Goal: Information Seeking & Learning: Learn about a topic

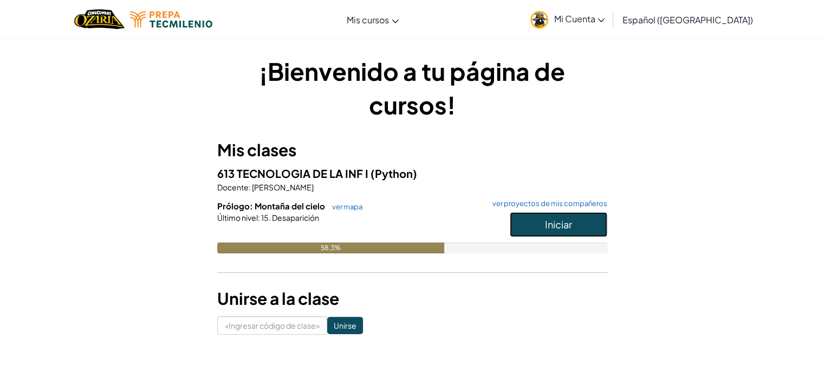
click at [525, 224] on button "Iniciar" at bounding box center [559, 224] width 98 height 25
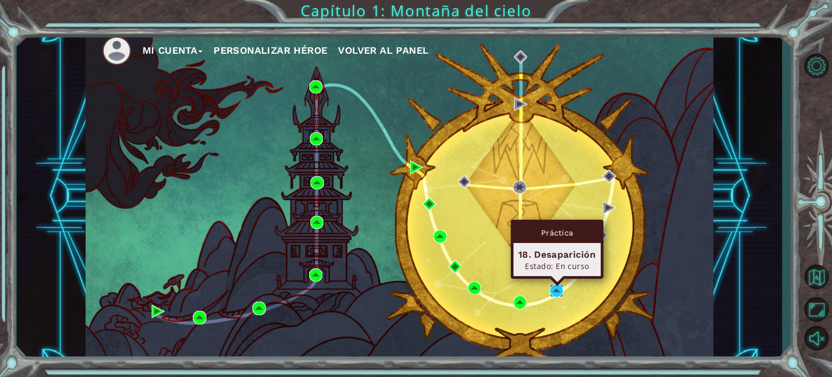
click at [558, 296] on img at bounding box center [556, 290] width 13 height 13
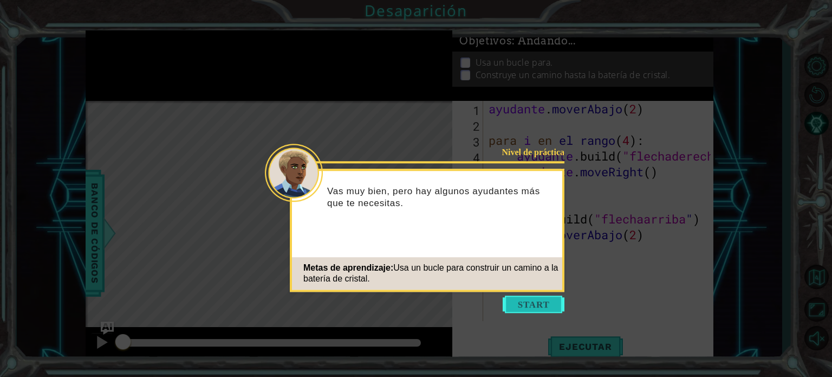
click at [545, 306] on button "Comenzar" at bounding box center [534, 303] width 62 height 17
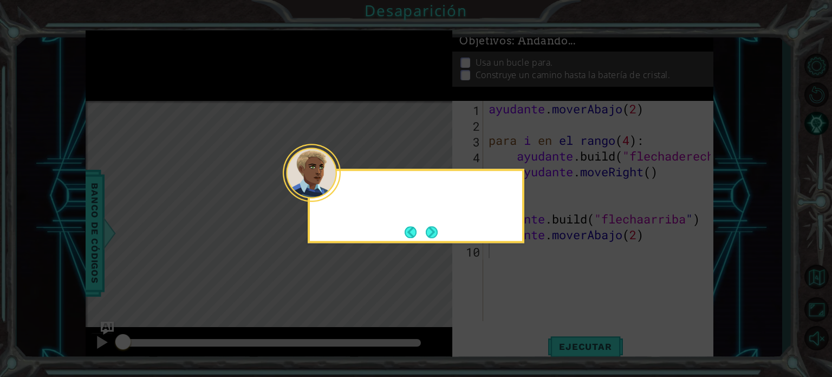
click at [545, 306] on icon at bounding box center [416, 188] width 832 height 377
click at [428, 235] on button "Próximo" at bounding box center [432, 232] width 12 height 12
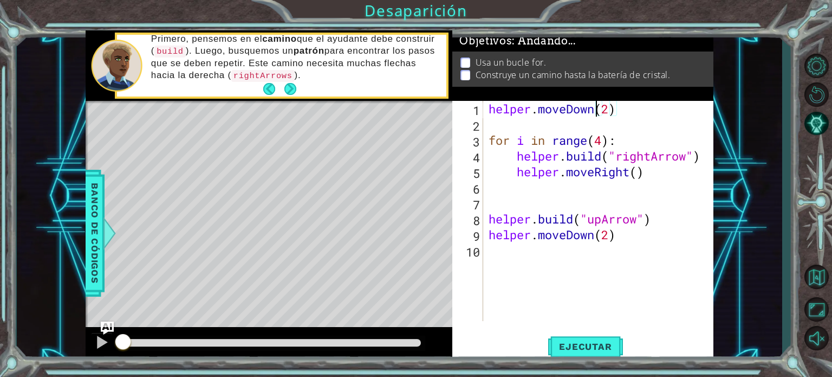
click at [594, 107] on div "helper . moveDown ( 2 ) for i in range ( 4 ) : helper . build ( "rightArrow" ) …" at bounding box center [602, 226] width 230 height 251
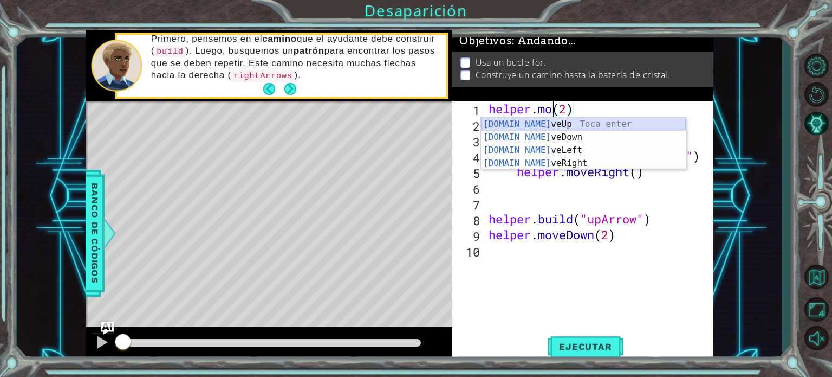
click at [593, 122] on div "[DOMAIN_NAME] veUp Toca enter [DOMAIN_NAME] veDown Toca enter [DOMAIN_NAME] veL…" at bounding box center [583, 157] width 205 height 78
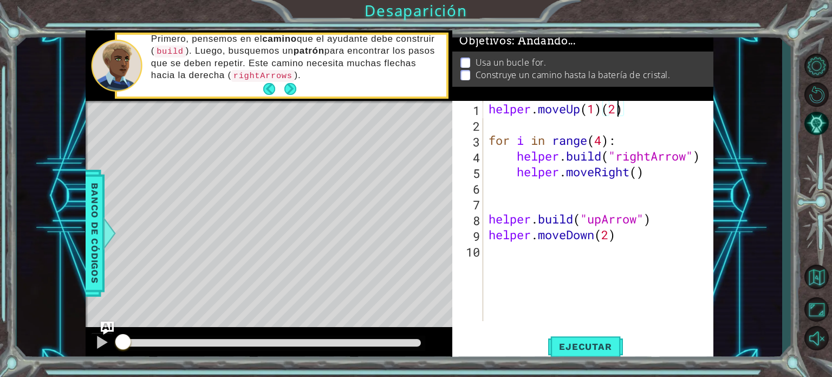
click at [615, 105] on div "helper . moveUp ( 1 ) ( 2 ) for i in range ( 4 ) : helper . build ( "rightArrow…" at bounding box center [602, 226] width 230 height 251
type textarea "helper.moveUp()"
click at [585, 335] on button "Ejecutar" at bounding box center [585, 346] width 74 height 26
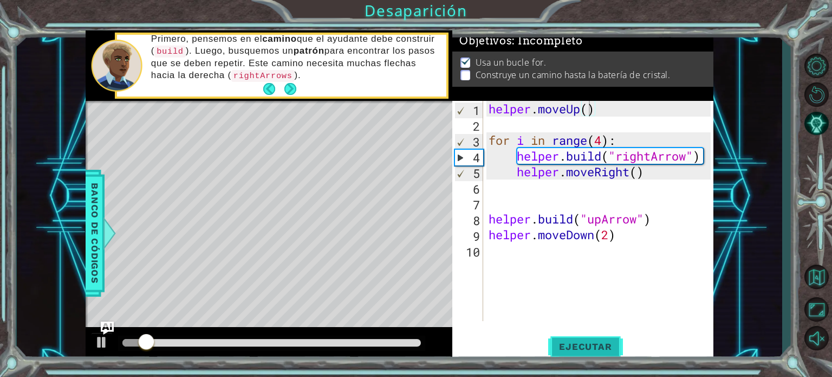
click at [585, 335] on button "Ejecutar" at bounding box center [585, 346] width 74 height 26
